Goal: Task Accomplishment & Management: Manage account settings

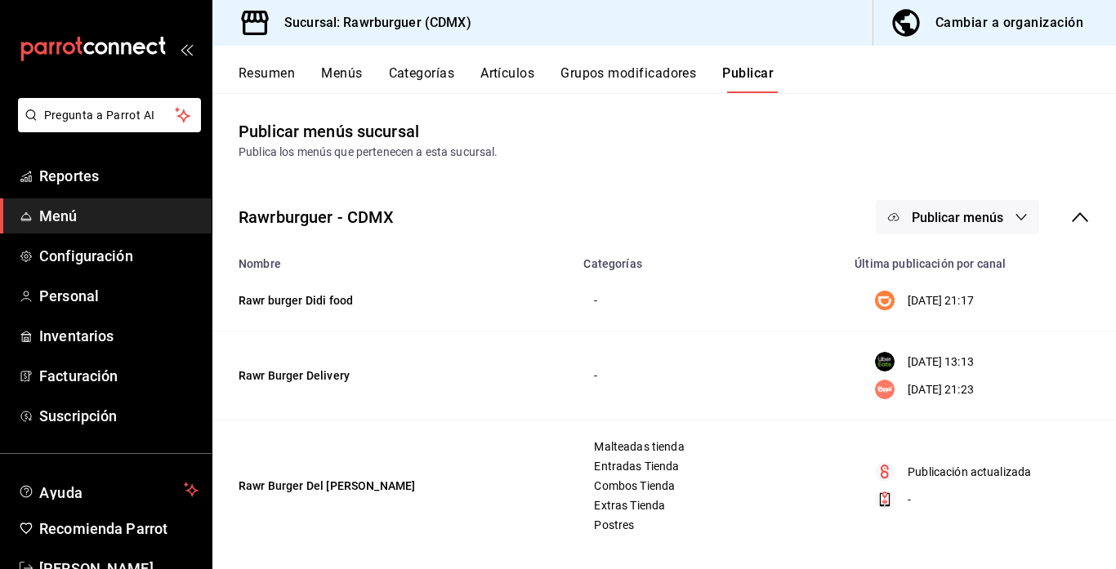
click at [335, 74] on button "Menús" at bounding box center [341, 79] width 41 height 28
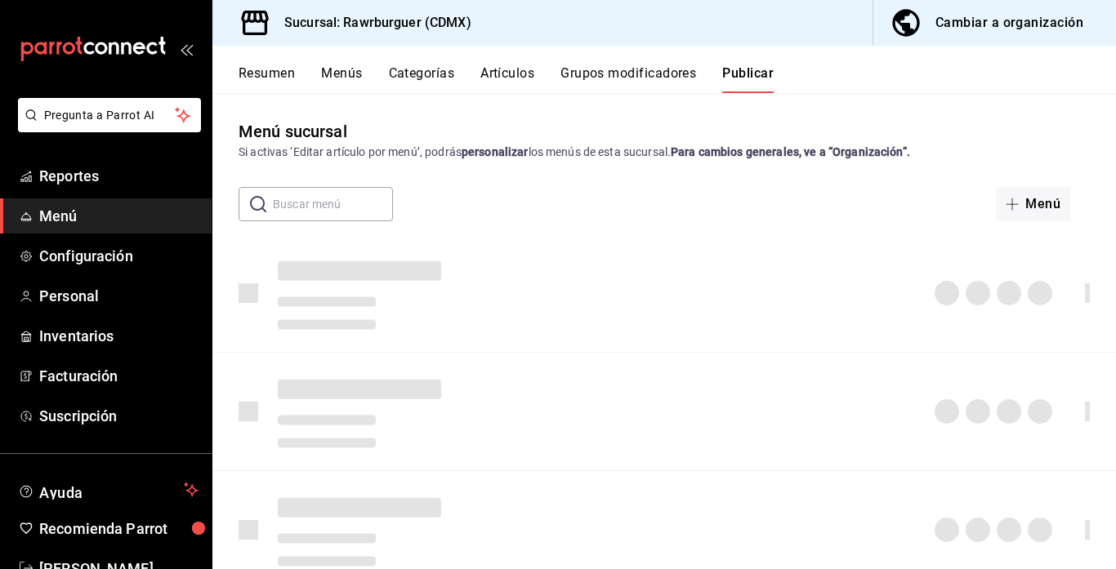
click at [347, 78] on button "Menús" at bounding box center [341, 79] width 41 height 28
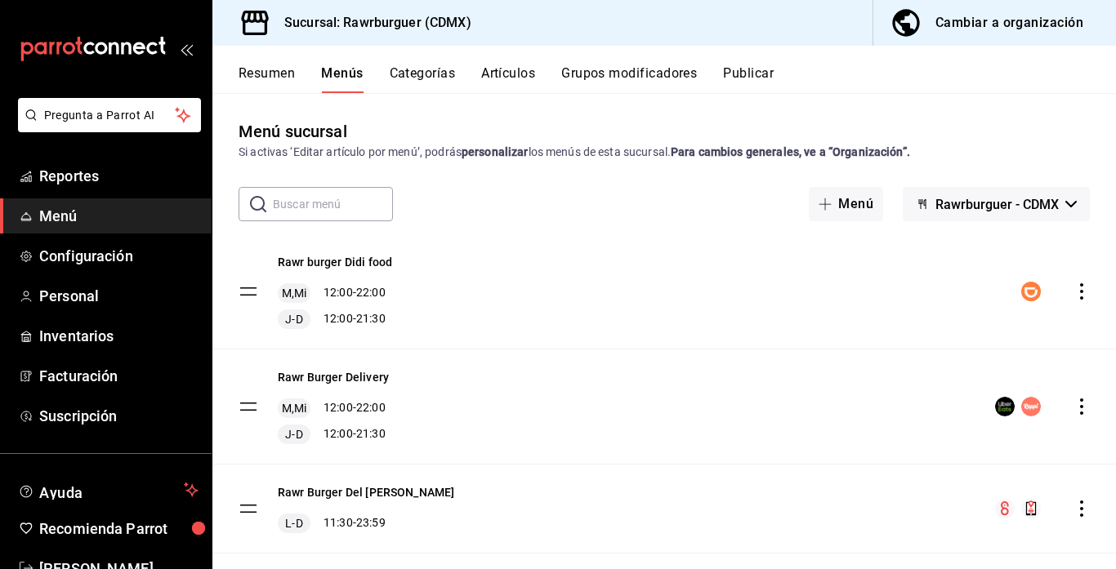
click at [267, 70] on button "Resumen" at bounding box center [267, 79] width 56 height 28
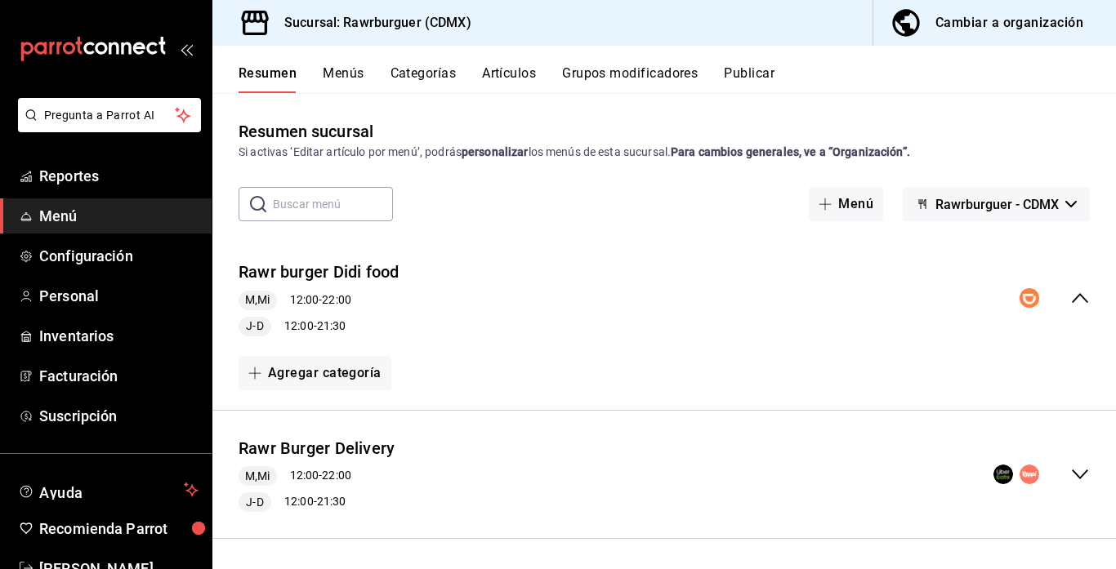
click at [355, 75] on button "Menús" at bounding box center [343, 79] width 41 height 28
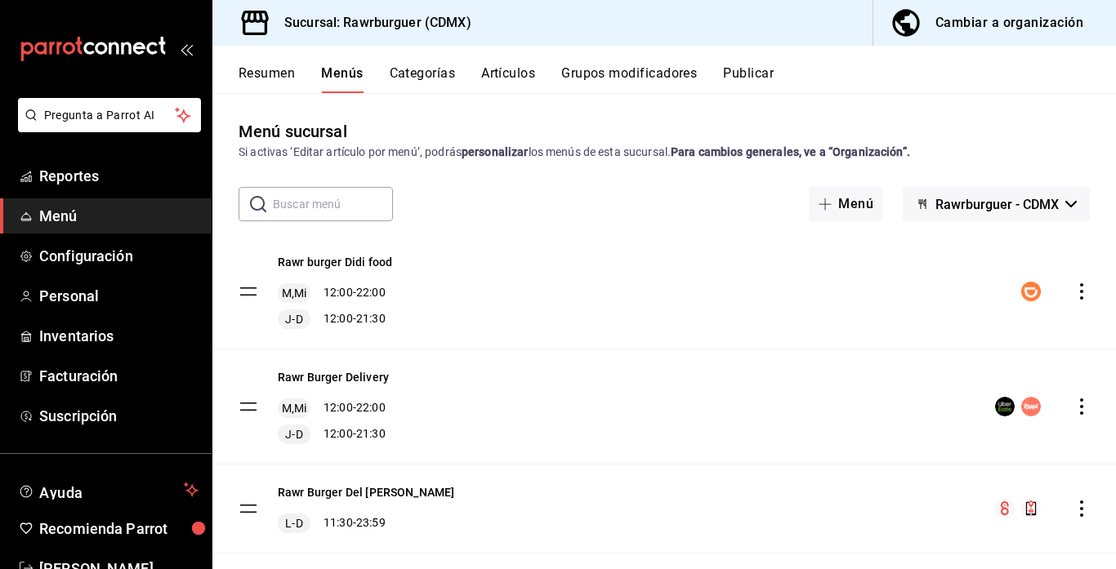
click at [1088, 284] on icon "actions" at bounding box center [1082, 292] width 16 height 16
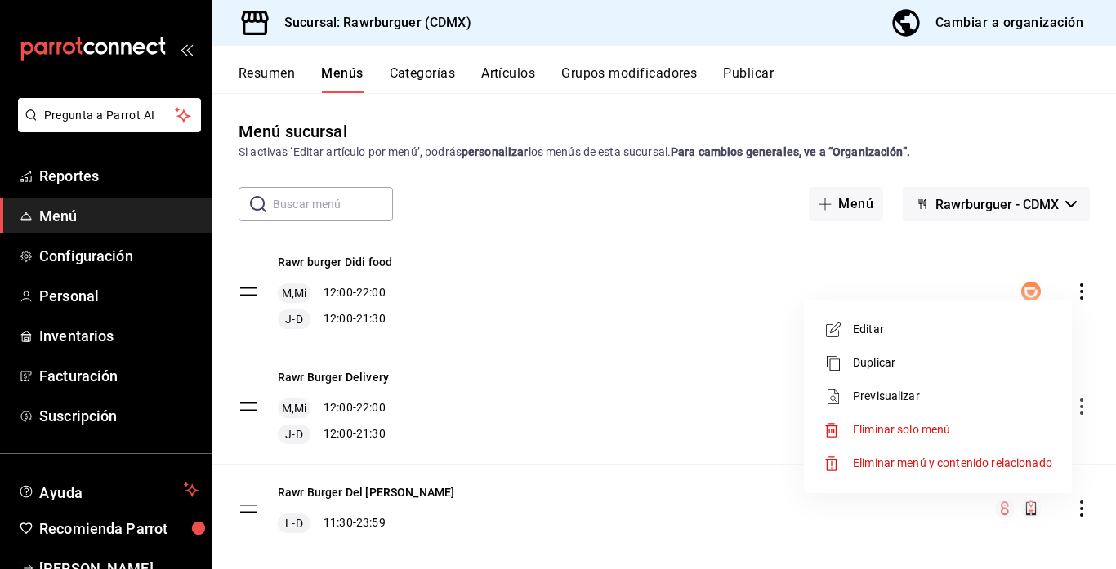
click at [876, 322] on span "Editar" at bounding box center [952, 329] width 199 height 17
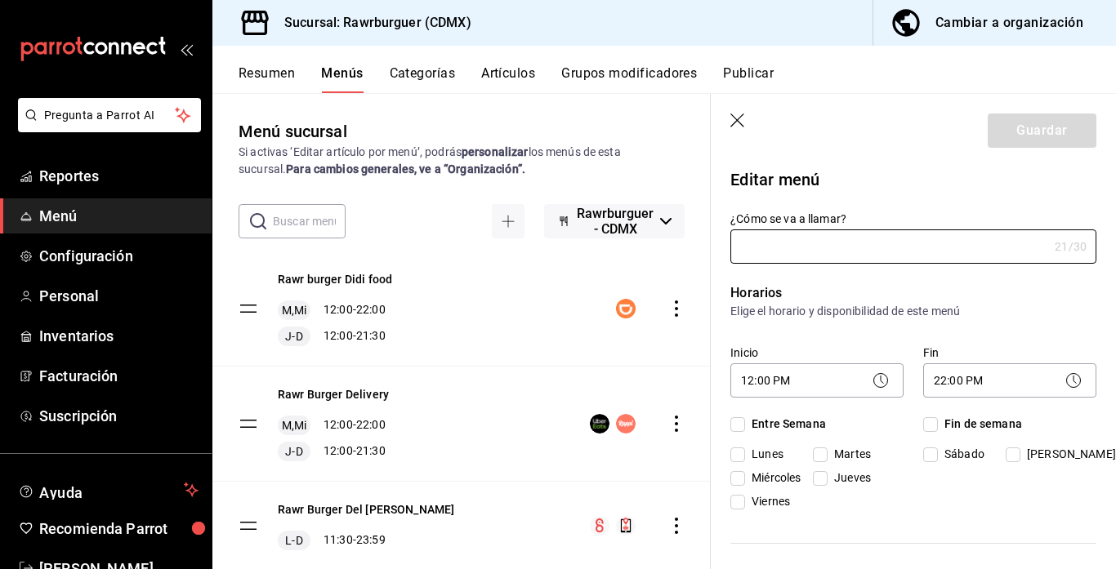
type input "Rawr burger Didi food"
checkbox input "true"
type input "1749777918916"
checkbox input "true"
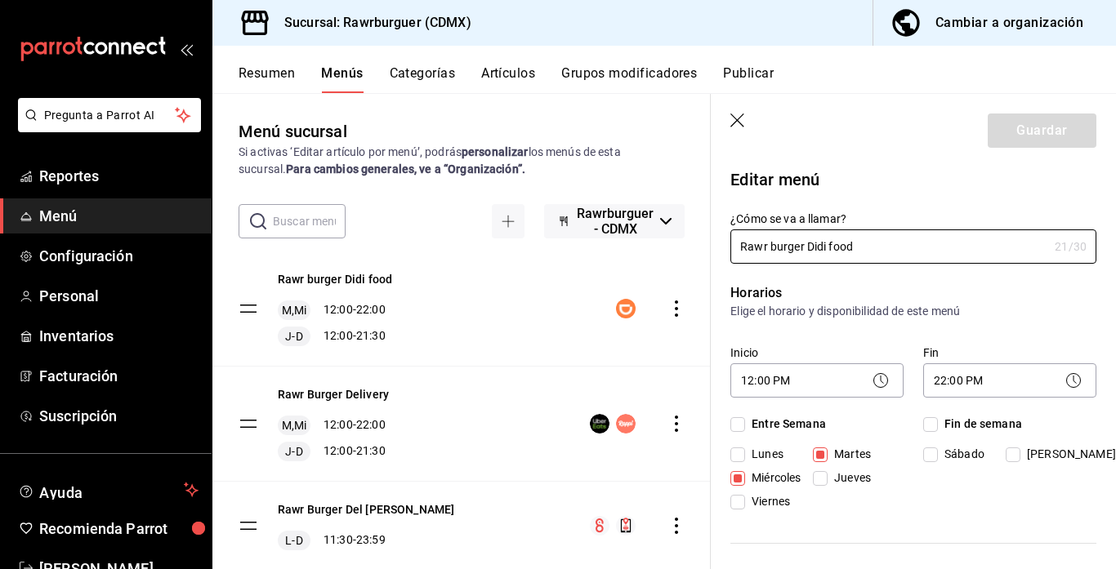
checkbox input "true"
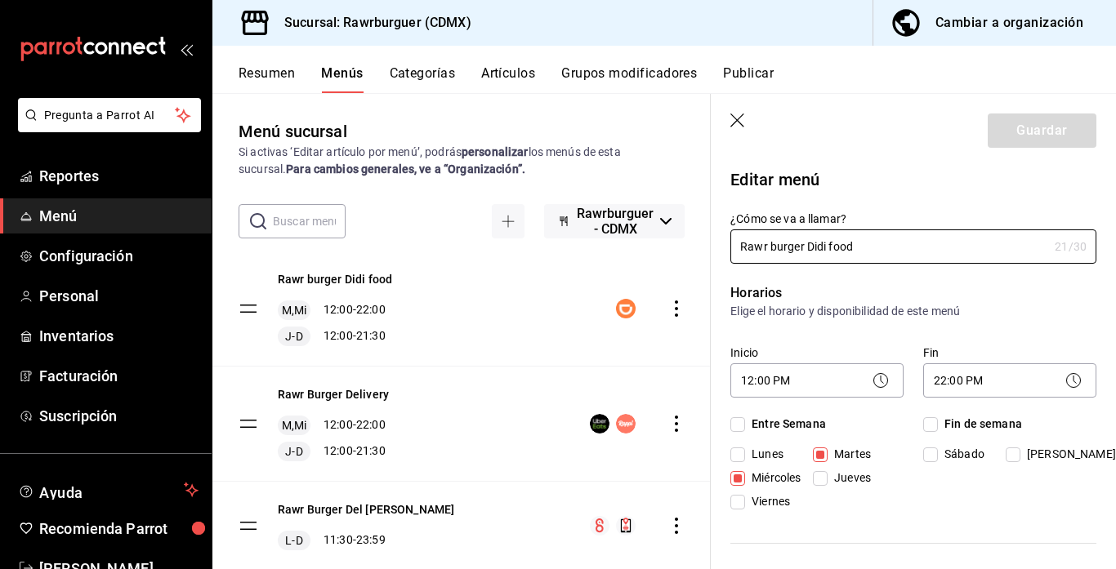
scroll to position [270, 0]
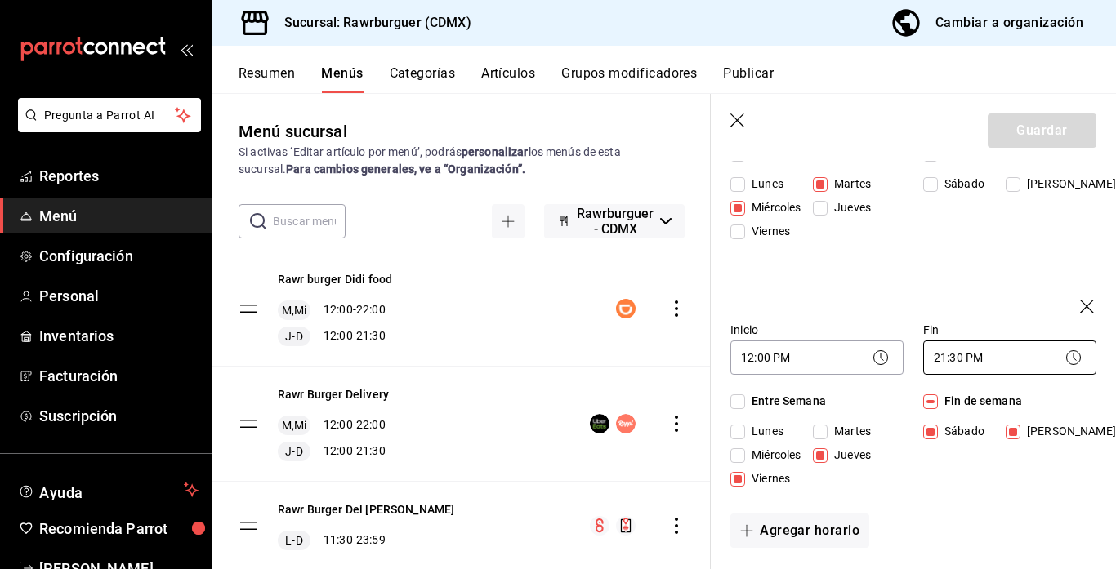
click at [973, 365] on body "Pregunta a Parrot AI Reportes Menú Configuración Personal Inventarios Facturaci…" at bounding box center [558, 284] width 1116 height 569
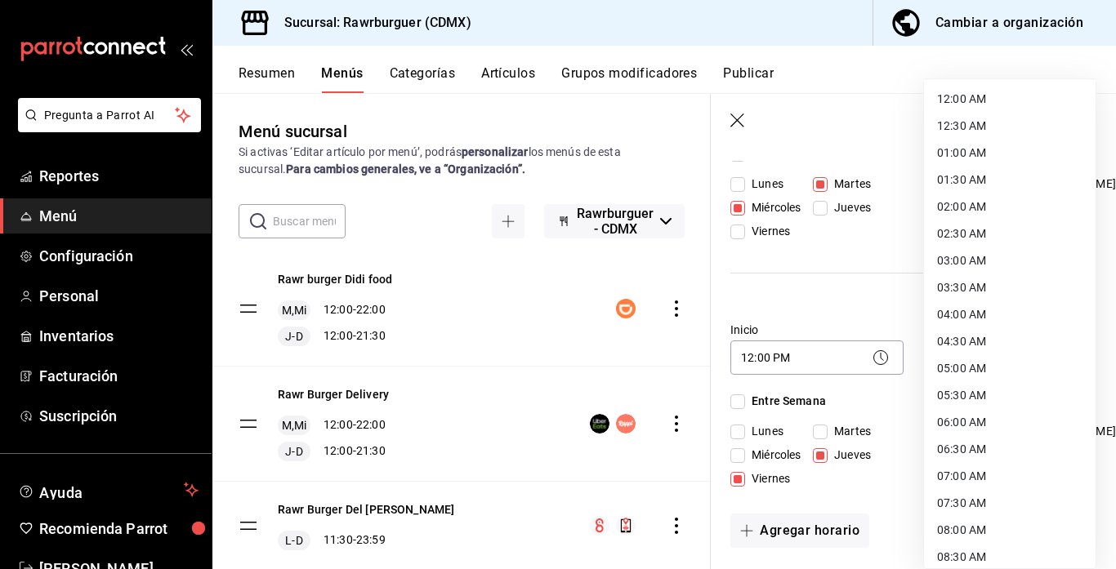
scroll to position [845, 0]
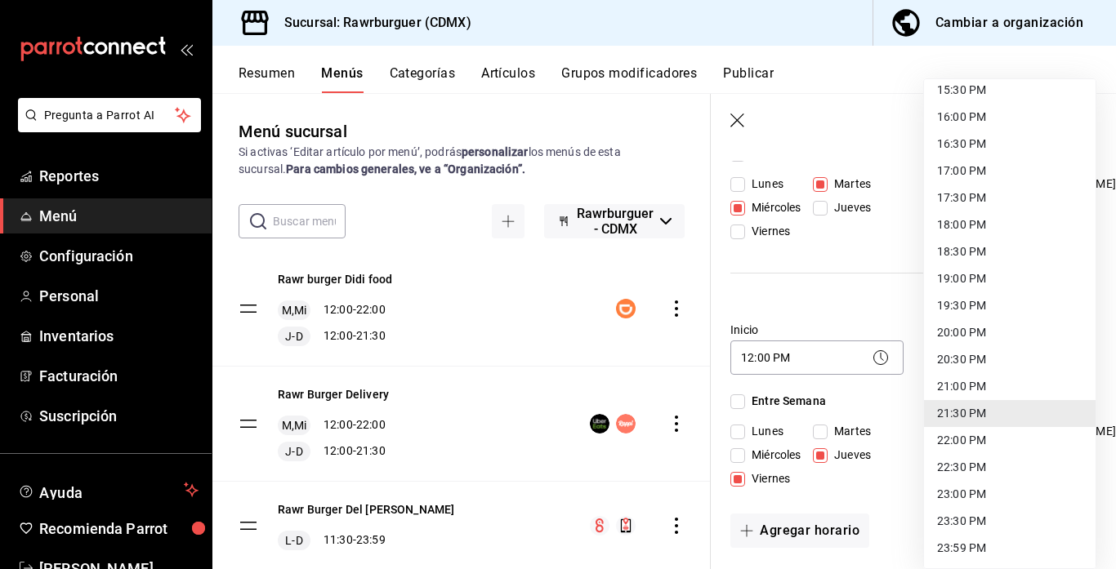
click at [977, 497] on li "23:00 PM" at bounding box center [1010, 494] width 172 height 27
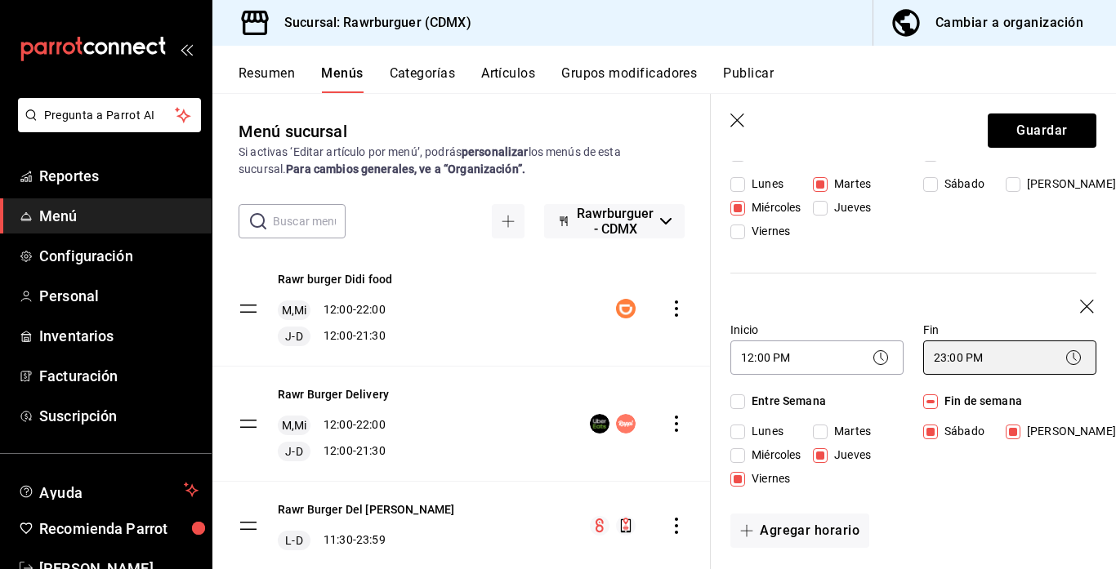
type input "23:00"
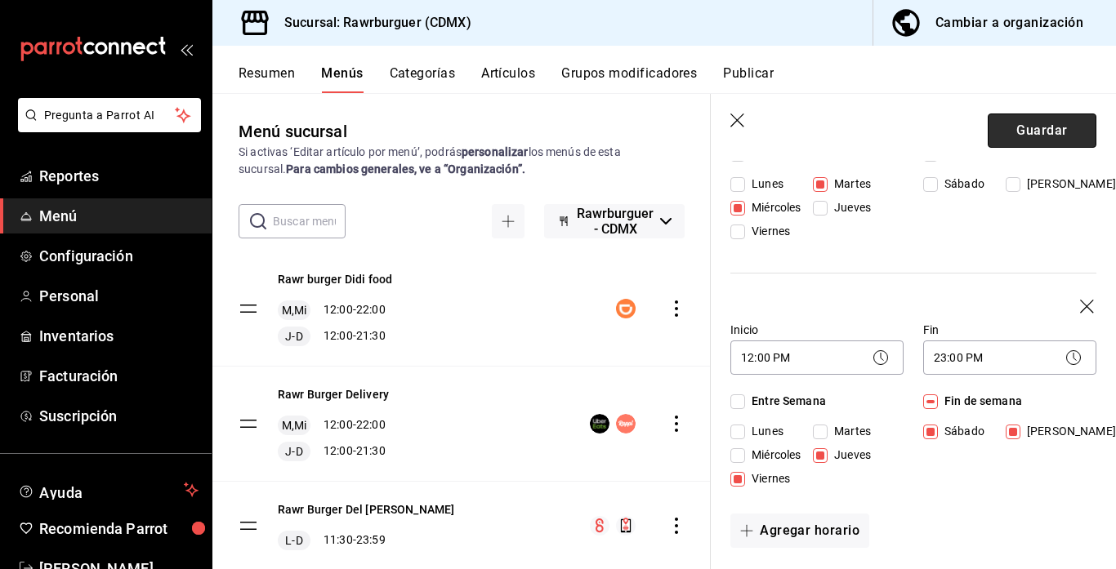
click at [1026, 142] on button "Guardar" at bounding box center [1042, 131] width 109 height 34
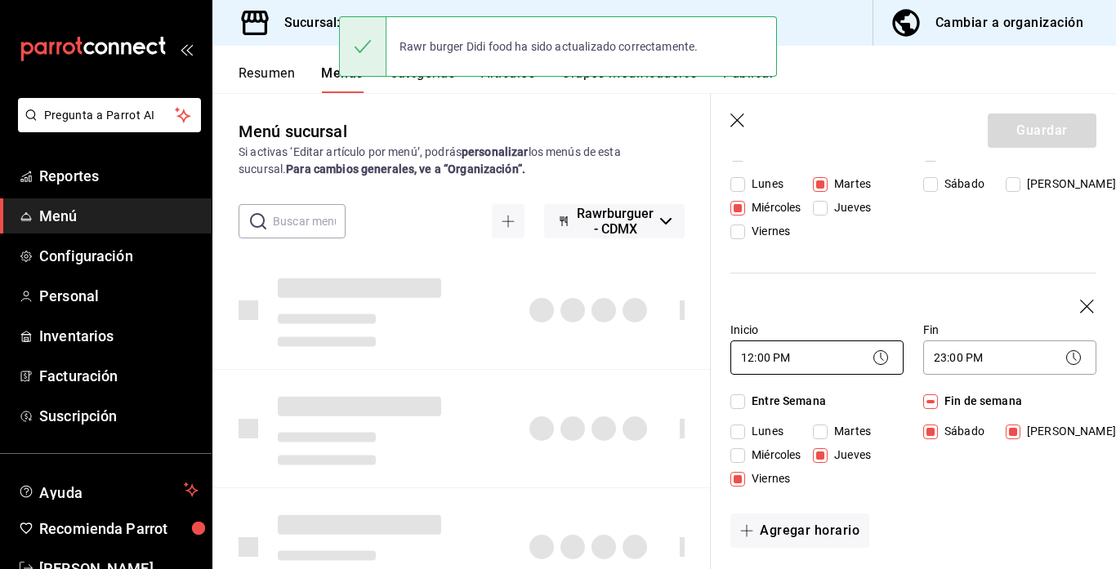
checkbox input "false"
type input "1758319543594"
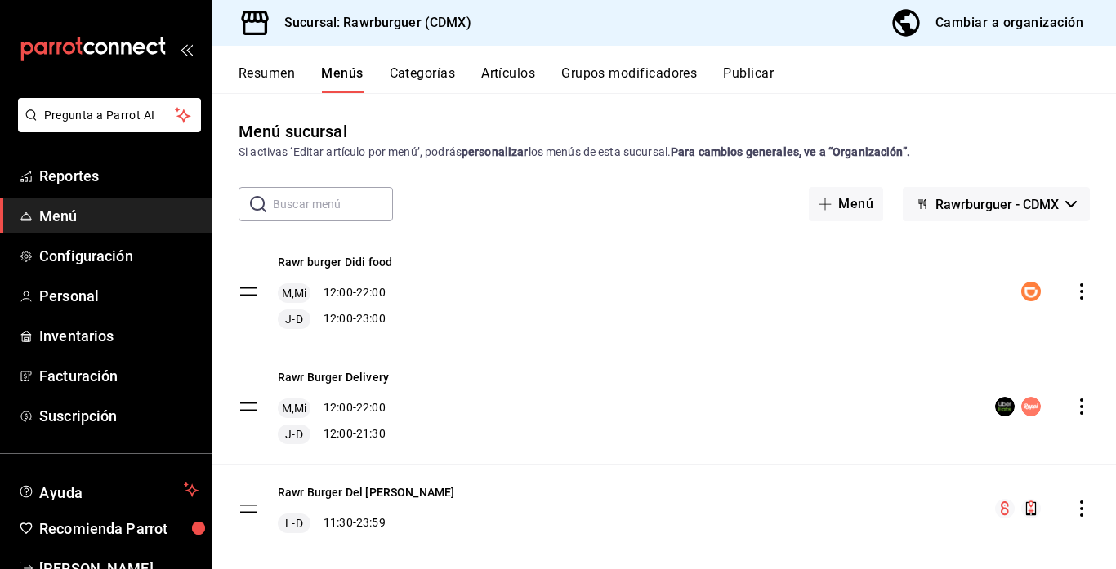
click at [1084, 407] on icon "actions" at bounding box center [1082, 407] width 16 height 16
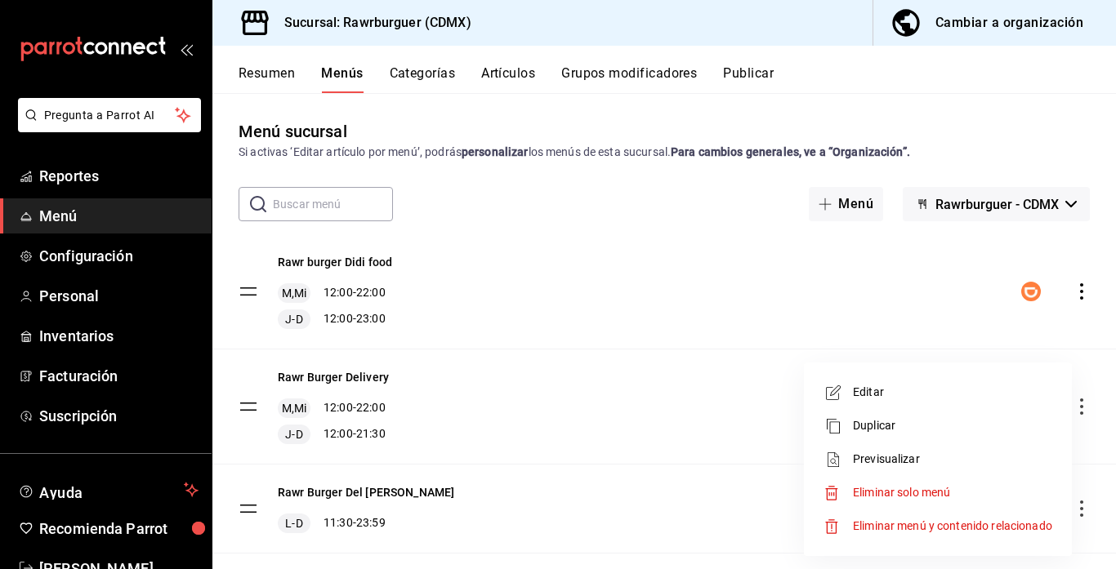
click at [910, 393] on span "Editar" at bounding box center [952, 392] width 199 height 17
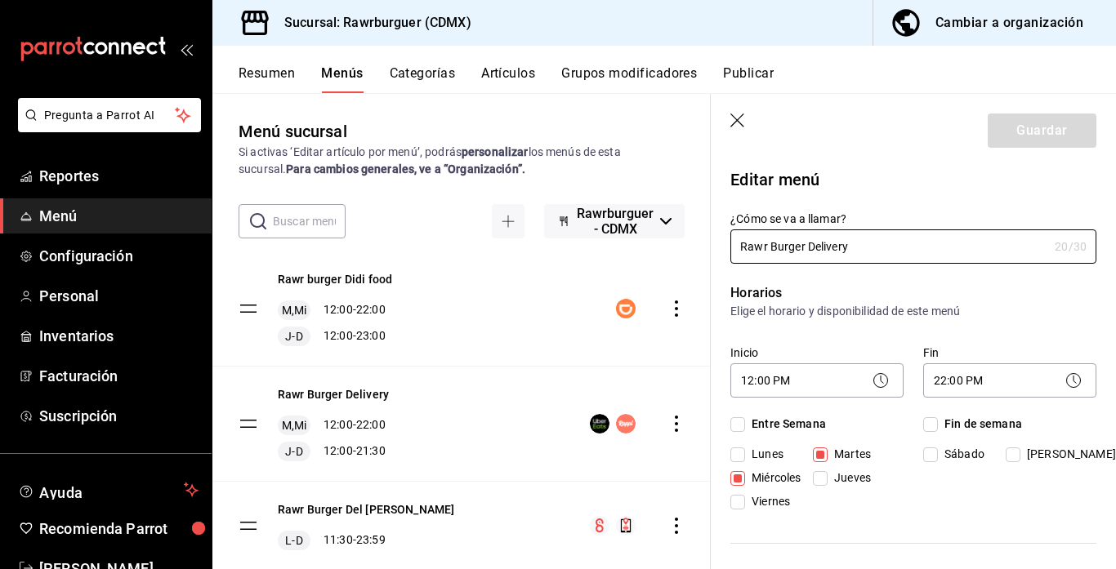
checkbox input "true"
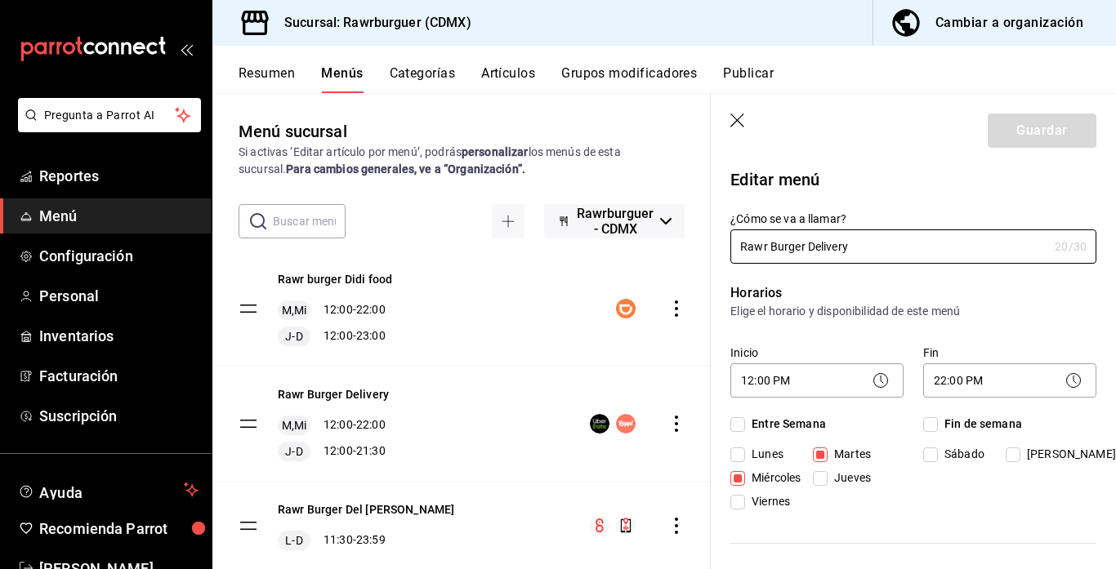
checkbox input "true"
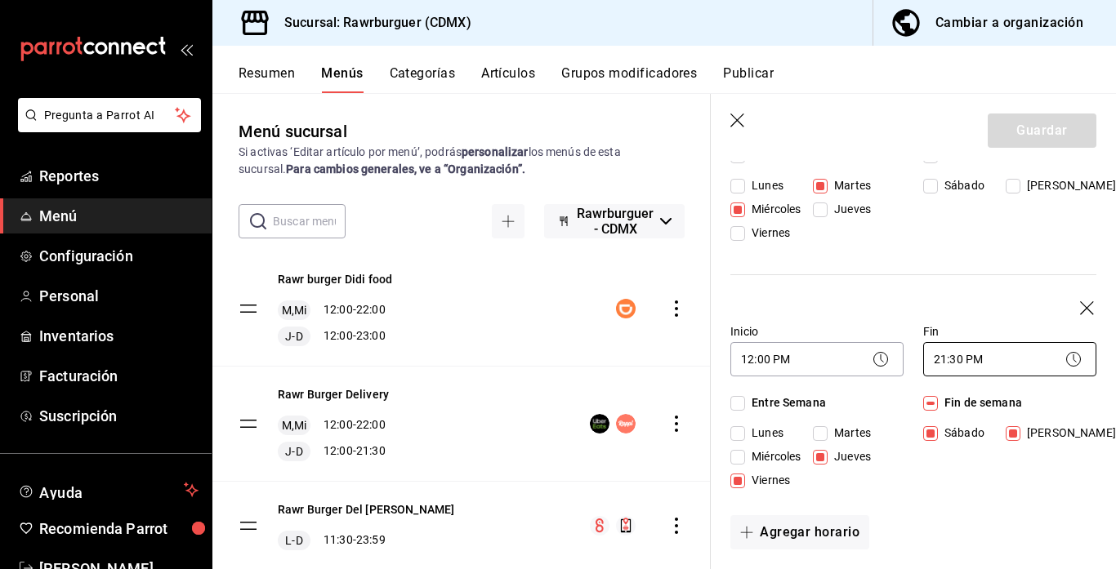
click at [945, 360] on body "Pregunta a Parrot AI Reportes Menú Configuración Personal Inventarios Facturaci…" at bounding box center [558, 284] width 1116 height 569
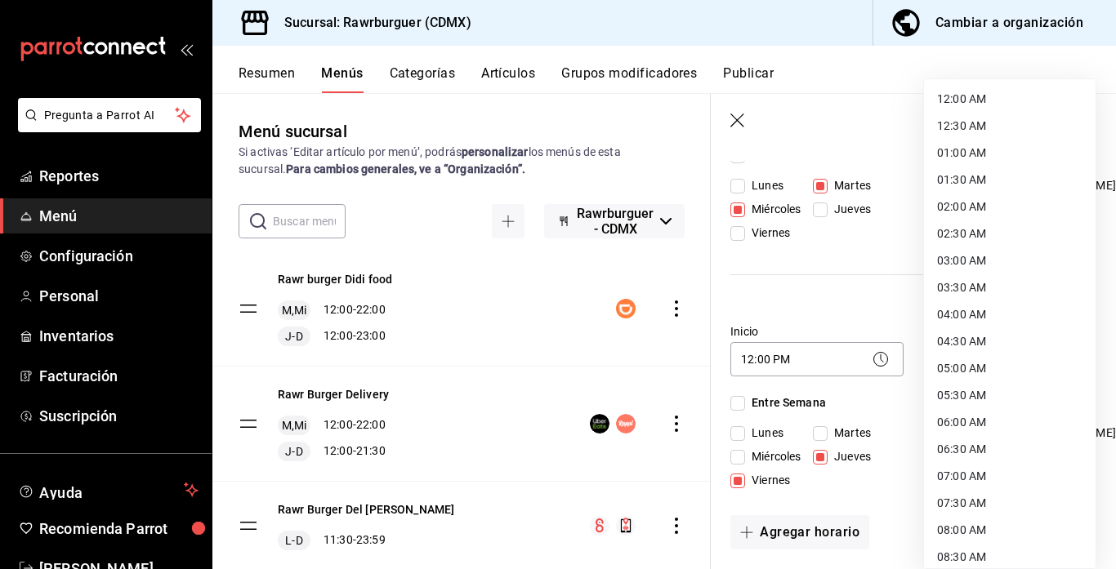
scroll to position [845, 0]
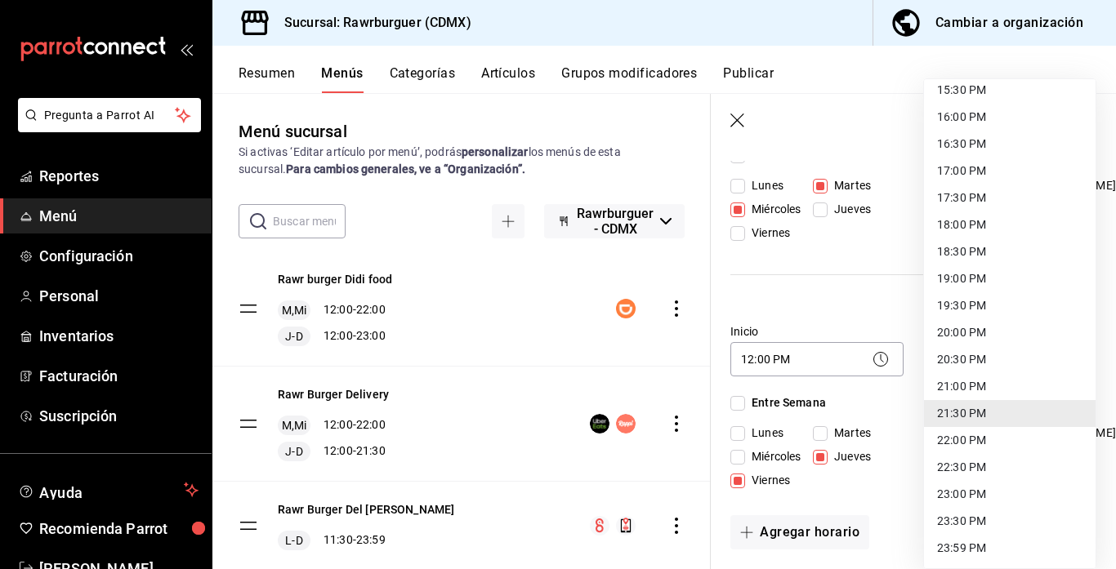
click at [872, 293] on div at bounding box center [558, 284] width 1116 height 569
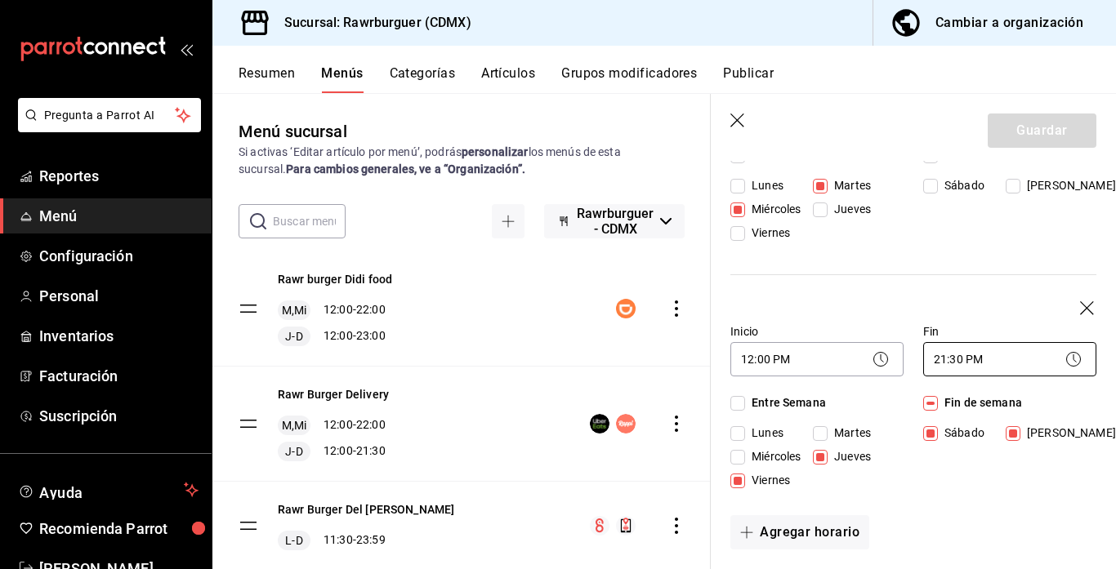
click at [941, 360] on body "Pregunta a Parrot AI Reportes Menú Configuración Personal Inventarios Facturaci…" at bounding box center [558, 284] width 1116 height 569
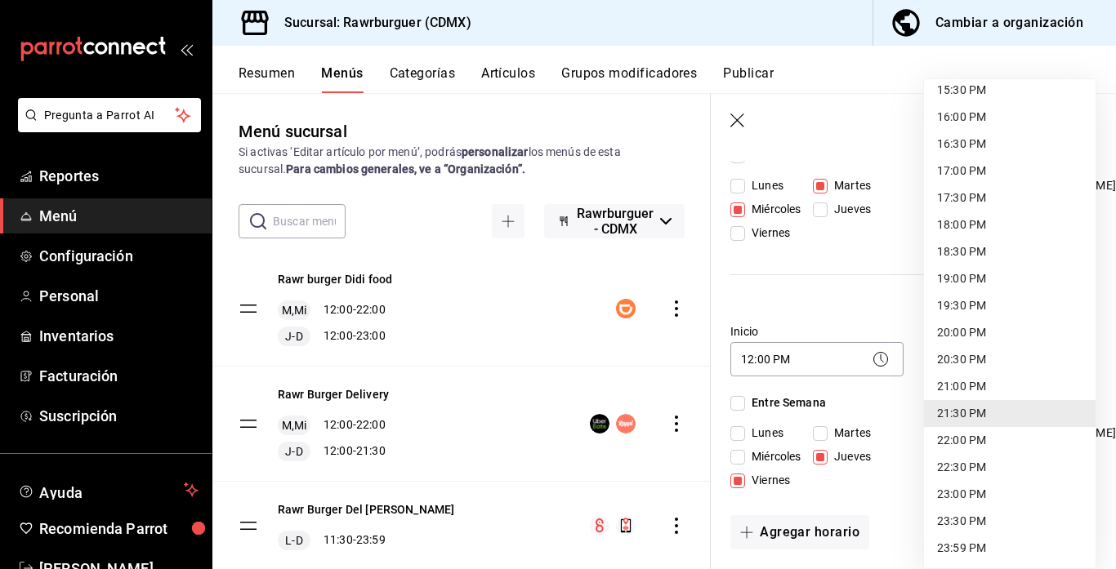
click at [959, 495] on li "23:00 PM" at bounding box center [1010, 494] width 172 height 27
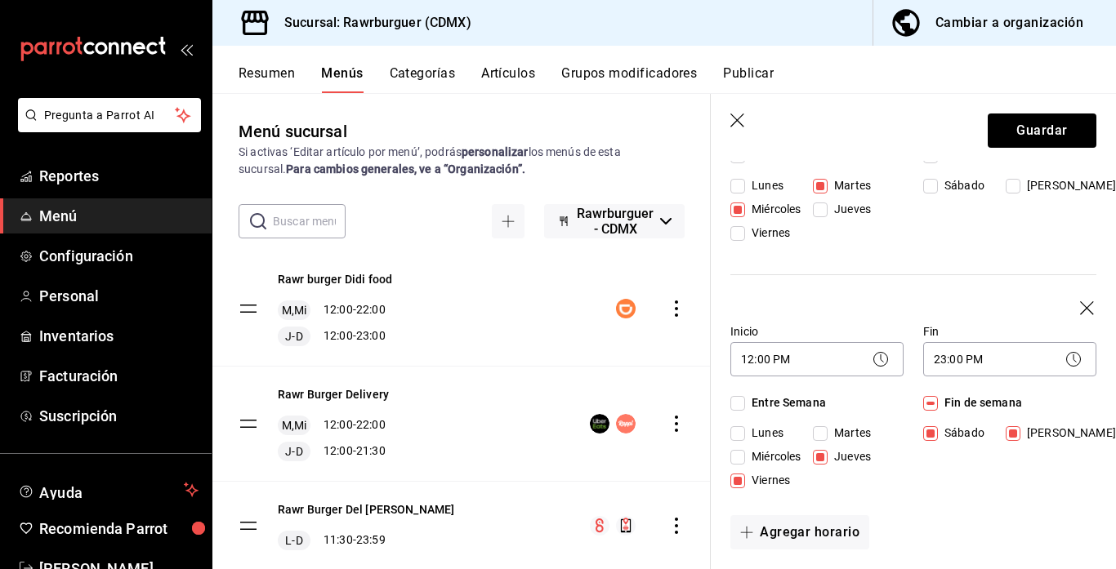
drag, startPoint x: 959, startPoint y: 495, endPoint x: 1027, endPoint y: 192, distance: 310.6
click at [1027, 192] on div "12:00 AM 12:30 AM 01:00 AM 01:30 AM 02:00 AM 02:30 AM 03:00 AM 03:30 AM 04:00 A…" at bounding box center [558, 284] width 1116 height 569
type input "23:00"
click at [1029, 141] on button "Guardar" at bounding box center [1042, 131] width 109 height 34
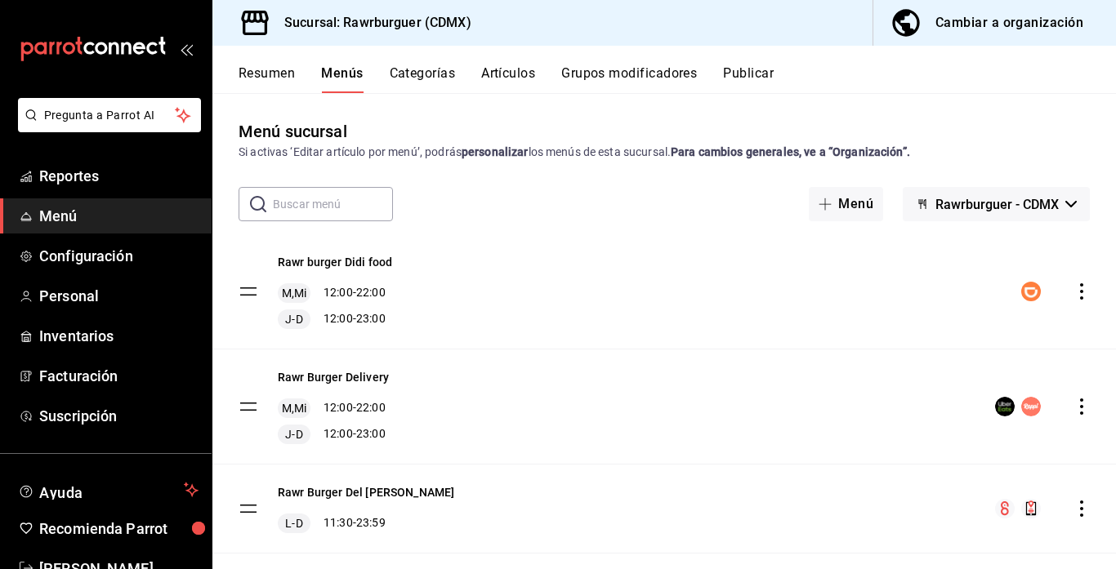
click at [739, 66] on button "Publicar" at bounding box center [748, 79] width 51 height 28
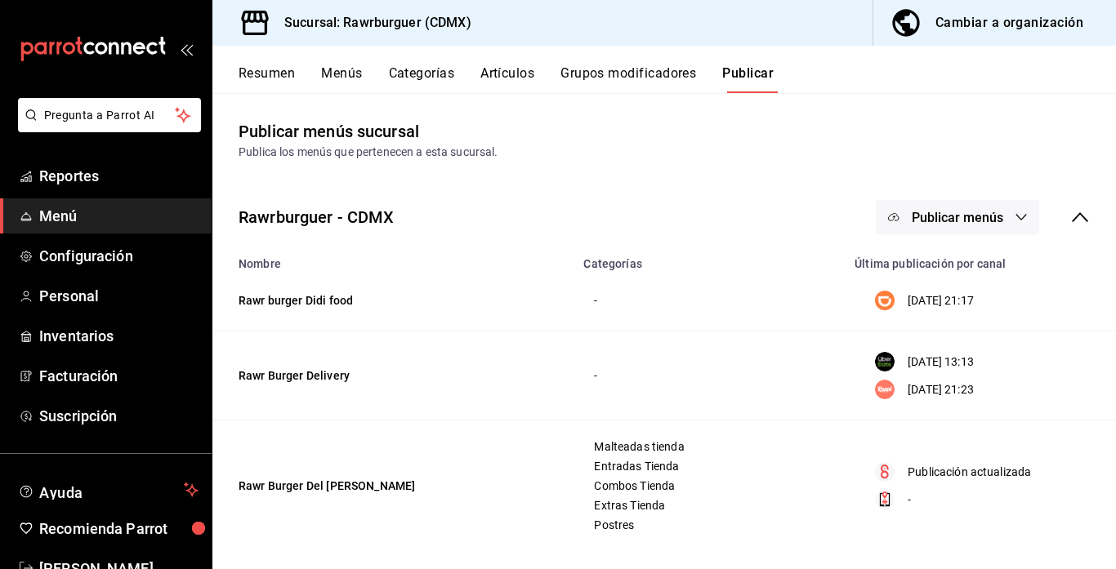
click at [352, 70] on button "Menús" at bounding box center [341, 79] width 41 height 28
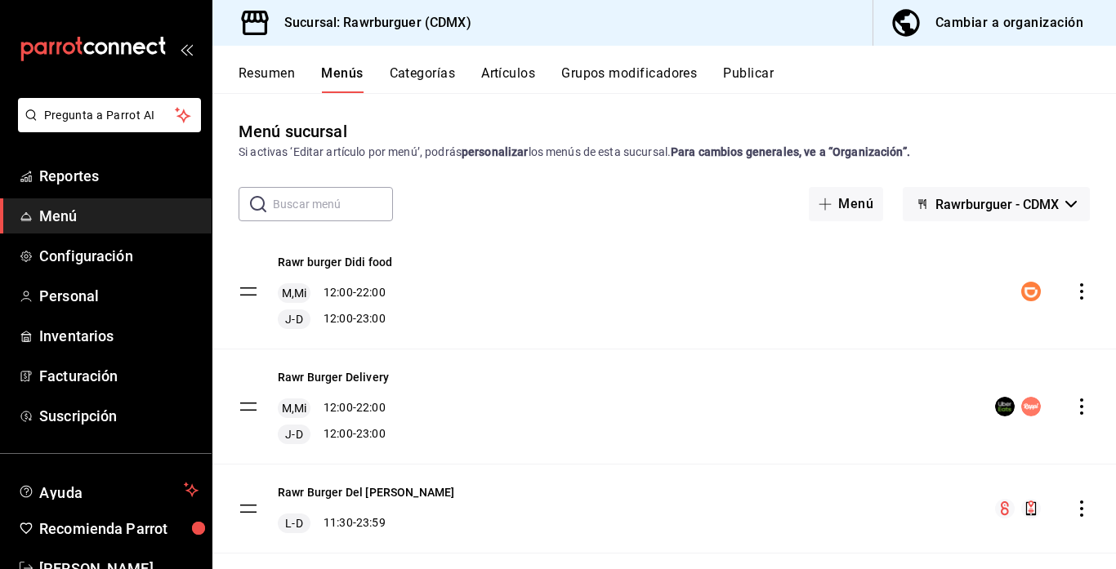
click at [261, 78] on button "Resumen" at bounding box center [267, 79] width 56 height 28
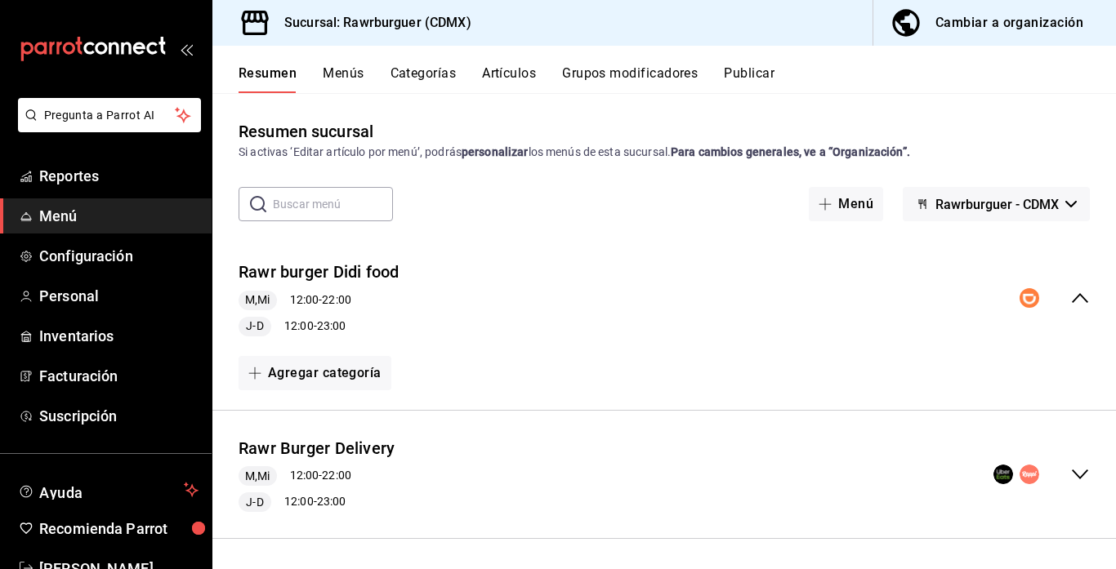
scroll to position [106, 0]
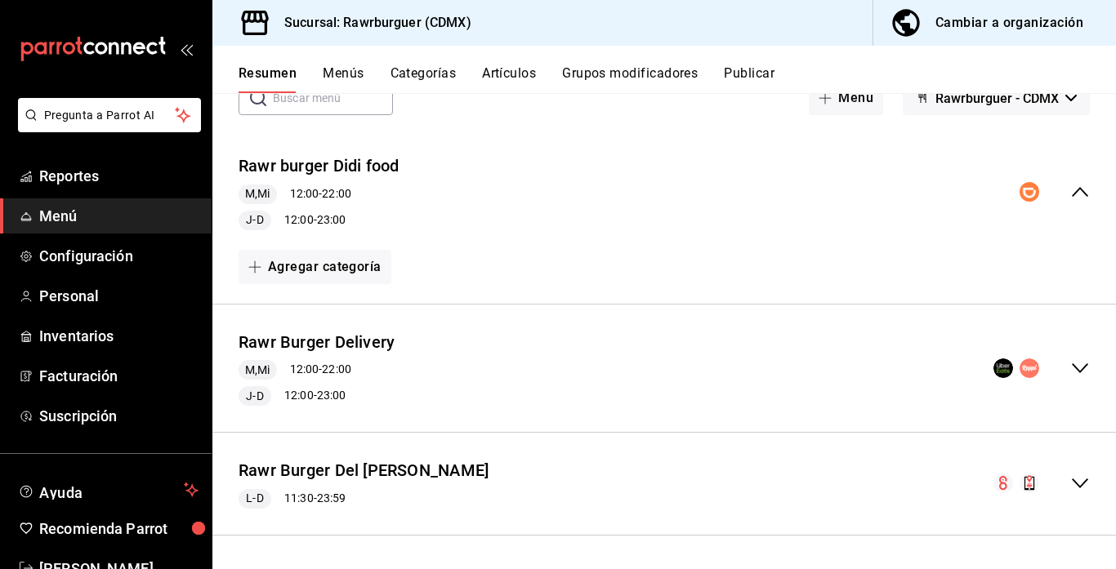
click at [1079, 479] on icon "collapse-menu-row" at bounding box center [1080, 484] width 20 height 20
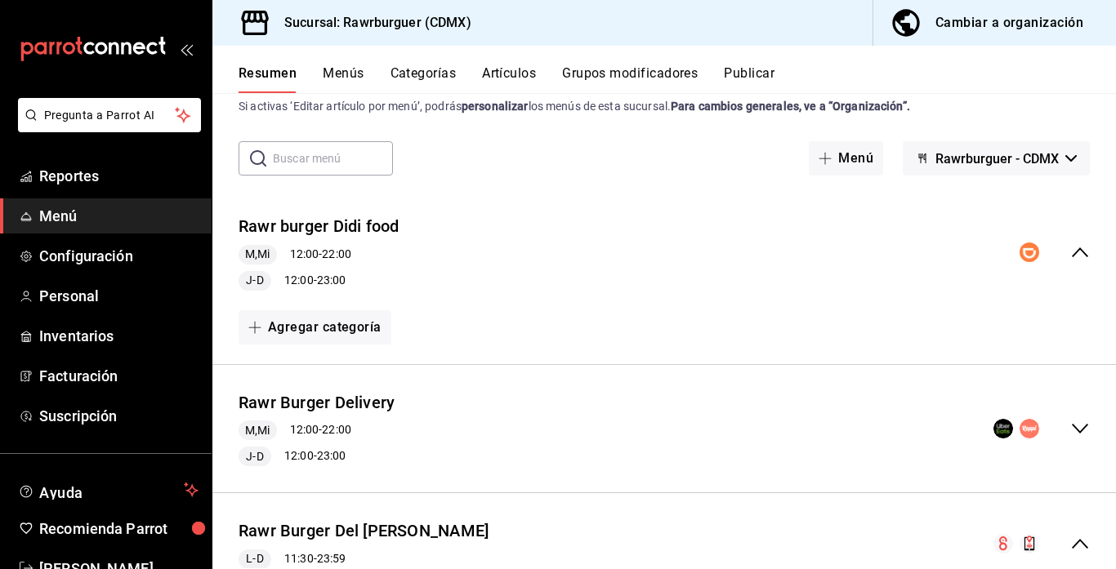
scroll to position [46, 0]
click at [1085, 256] on icon "collapse-menu-row" at bounding box center [1080, 253] width 20 height 20
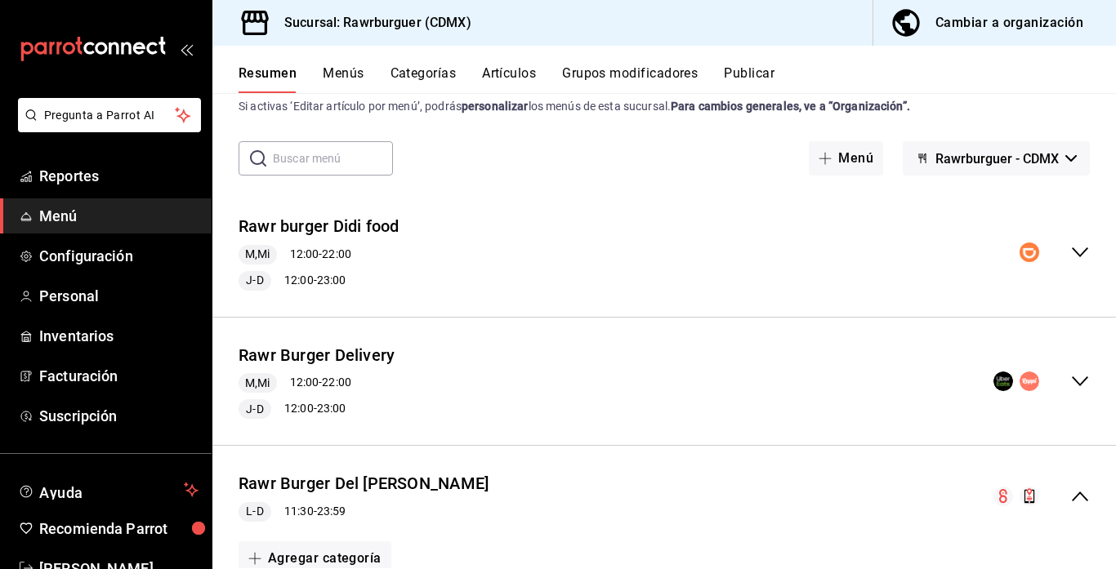
click at [1085, 256] on icon "collapse-menu-row" at bounding box center [1080, 253] width 20 height 20
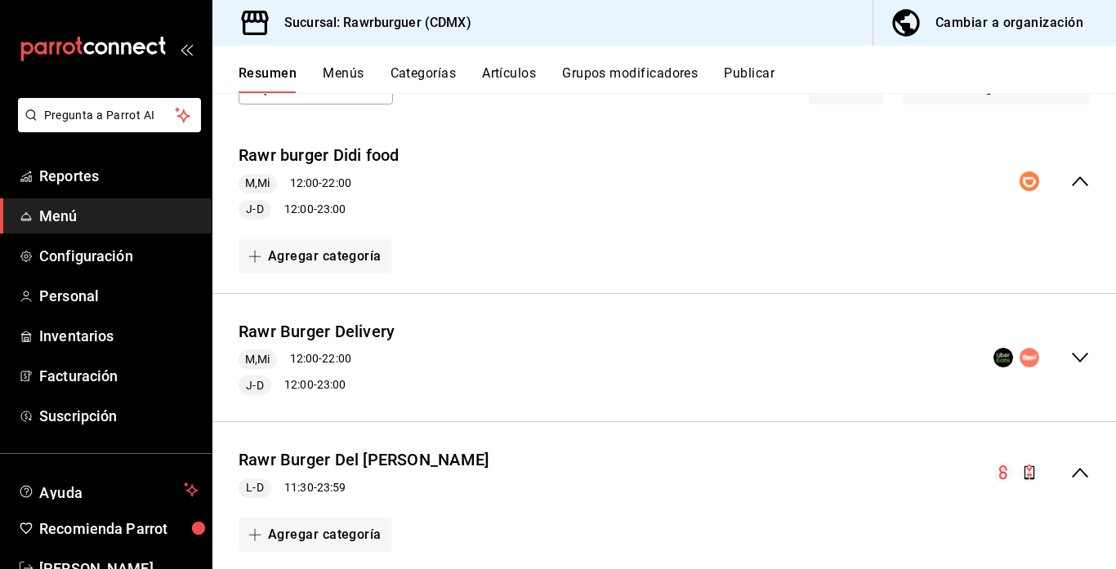
scroll to position [118, 0]
click at [1072, 355] on icon "collapse-menu-row" at bounding box center [1080, 356] width 20 height 20
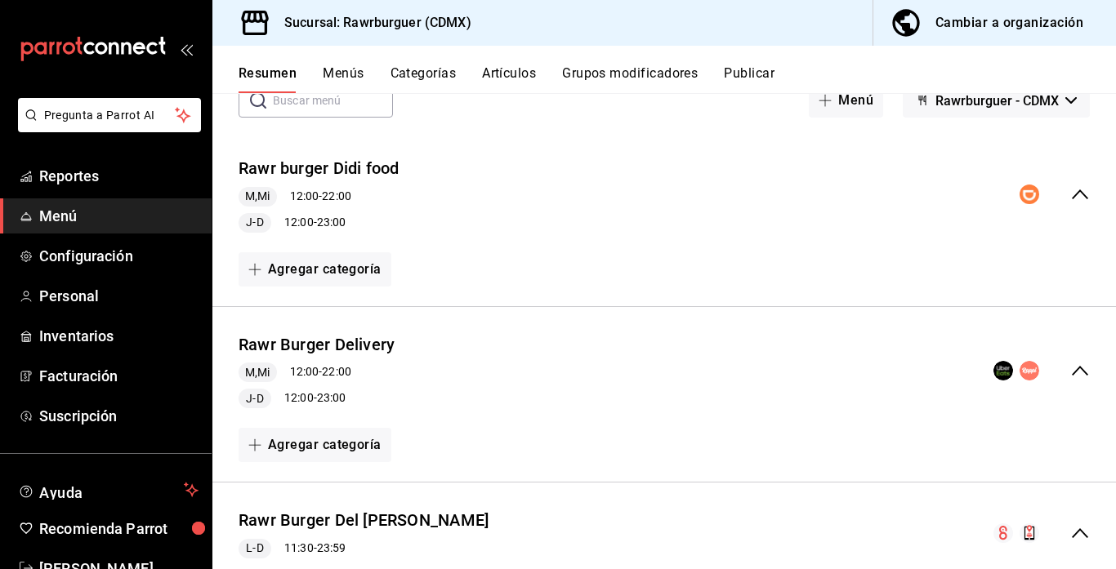
scroll to position [0, 0]
